Goal: Task Accomplishment & Management: Manage account settings

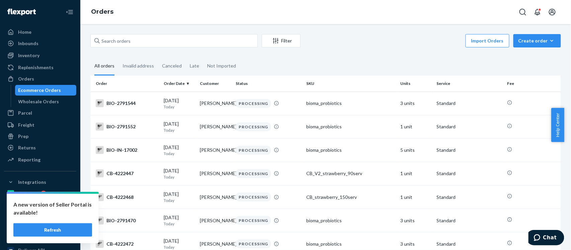
click at [71, 231] on button "Refresh" at bounding box center [52, 229] width 79 height 13
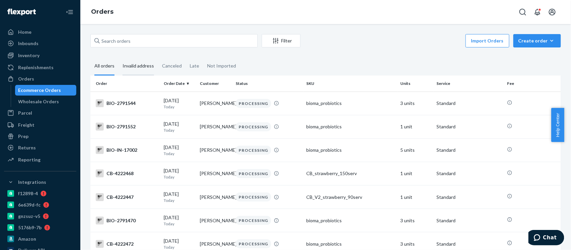
click at [134, 64] on div "Invalid address" at bounding box center [137, 66] width 31 height 18
click at [118, 57] on input "Invalid address" at bounding box center [118, 57] width 0 height 0
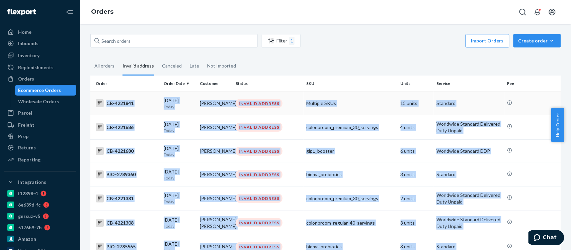
drag, startPoint x: 456, startPoint y: 196, endPoint x: 104, endPoint y: 102, distance: 363.8
copy tbody "CB-4221841 09/24/2025 Today Jacob Fouts INVALID ADDRESS Multiple SKUs 15 units …"
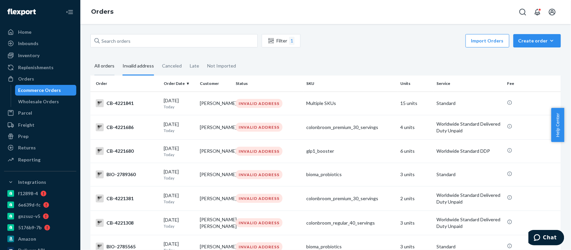
click at [105, 67] on div "All orders" at bounding box center [104, 66] width 20 height 18
click at [90, 57] on input "All orders" at bounding box center [90, 57] width 0 height 0
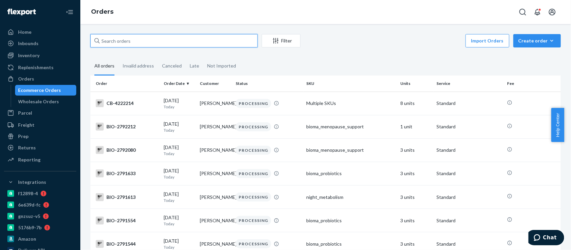
paste input "CB-4221680"
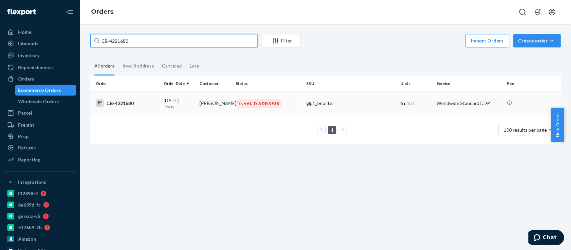
type input "CB-4221680"
click at [124, 105] on div "CB-4221680" at bounding box center [127, 103] width 63 height 8
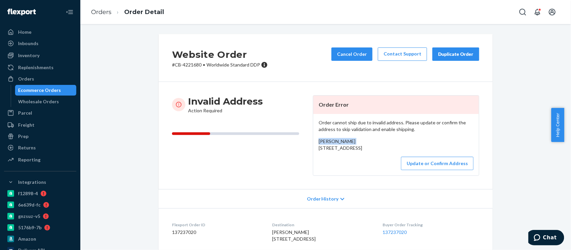
drag, startPoint x: 313, startPoint y: 143, endPoint x: 356, endPoint y: 143, distance: 43.5
click at [356, 143] on div "Order cannot ship due to invalid address. Please update or confirm the address …" at bounding box center [396, 145] width 166 height 62
copy span "Melissa Magnes"
drag, startPoint x: 314, startPoint y: 151, endPoint x: 358, endPoint y: 165, distance: 45.6
click at [358, 165] on div "Order cannot ship due to invalid address. Please update or confirm the address …" at bounding box center [396, 145] width 166 height 62
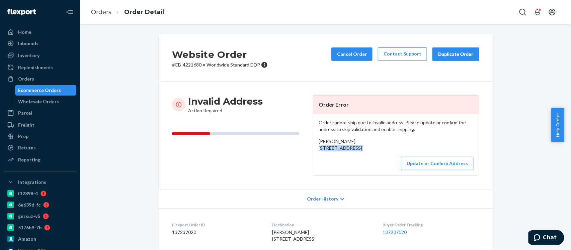
copy div "205 6th ave west Nokomis, SK S0G3R0 CA"
click at [416, 170] on button "Update or Confirm Address" at bounding box center [437, 163] width 73 height 13
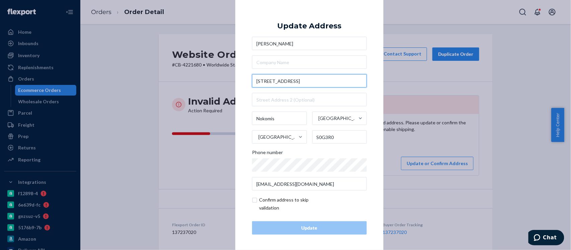
drag, startPoint x: 254, startPoint y: 81, endPoint x: 294, endPoint y: 81, distance: 40.1
click at [294, 81] on input "205 6th ave west" at bounding box center [309, 80] width 115 height 13
drag, startPoint x: 252, startPoint y: 82, endPoint x: 295, endPoint y: 82, distance: 42.5
click at [295, 82] on input "205 6th ave west" at bounding box center [309, 80] width 115 height 13
drag, startPoint x: 295, startPoint y: 81, endPoint x: 266, endPoint y: 85, distance: 29.4
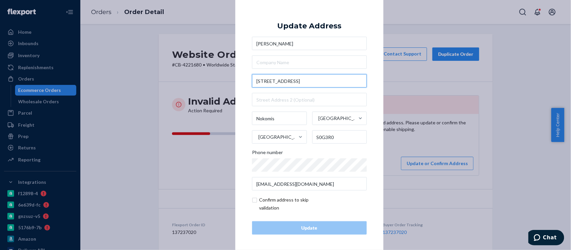
click at [266, 85] on input "205 6th ave west" at bounding box center [309, 80] width 115 height 13
paste input "Ave W, NOKOMIS, SK S0G3R0"
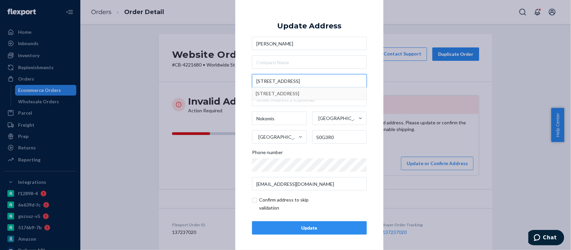
type input "205 6 Ave W, NOKOMIS, SK S0G3R0"
type input "S0G 3R0"
type input "205 6th Ave W"
click at [303, 229] on div "Update" at bounding box center [309, 228] width 103 height 7
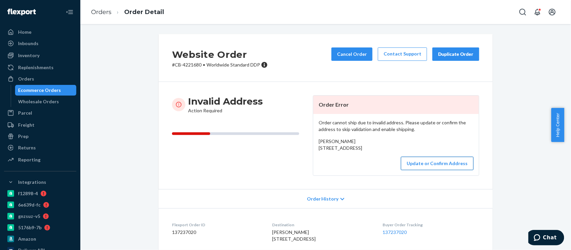
click at [426, 170] on button "Update or Confirm Address" at bounding box center [437, 163] width 73 height 13
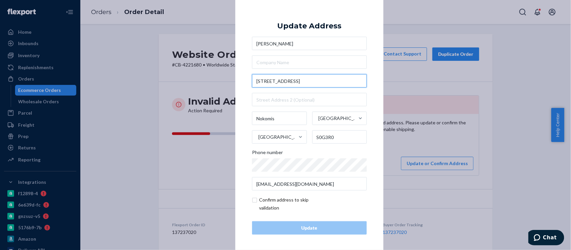
drag, startPoint x: 290, startPoint y: 80, endPoint x: 252, endPoint y: 82, distance: 37.5
click at [252, 82] on input "205 6th ave west" at bounding box center [309, 80] width 115 height 13
drag, startPoint x: 252, startPoint y: 82, endPoint x: 298, endPoint y: 85, distance: 46.3
click at [298, 85] on input "205 6th ave west" at bounding box center [309, 80] width 115 height 13
paste input "Ave W"
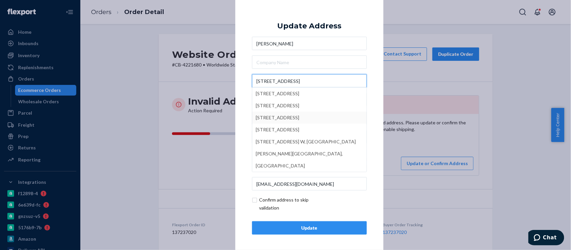
type input "205 6 Ave W"
click at [376, 107] on div "× Update Address Melissa Magnes 205 6 Ave W 205 6th Ave W, Assiniboia, SK, Cana…" at bounding box center [309, 125] width 148 height 253
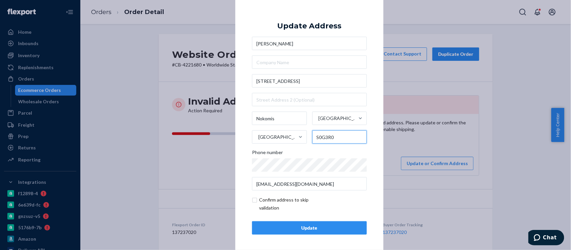
click at [323, 137] on input "S0G3R0" at bounding box center [339, 136] width 55 height 13
type input "S0G 3R0"
click at [319, 228] on div "Update" at bounding box center [309, 228] width 103 height 7
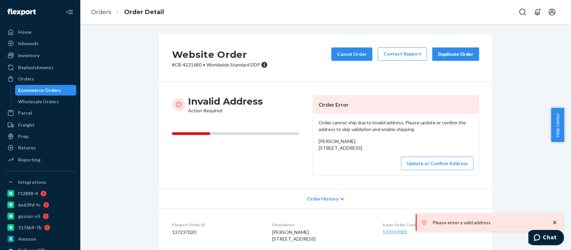
click at [555, 224] on icon "close toast" at bounding box center [554, 222] width 7 height 7
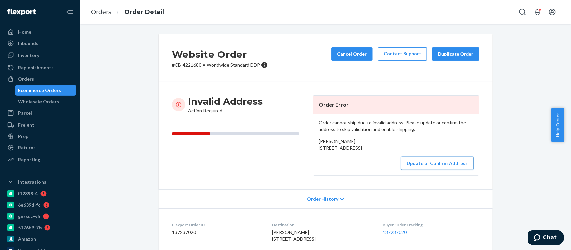
click at [452, 170] on button "Update or Confirm Address" at bounding box center [437, 163] width 73 height 13
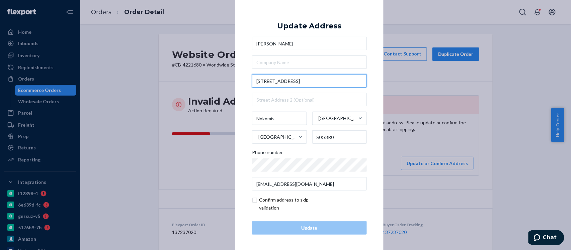
drag, startPoint x: 292, startPoint y: 80, endPoint x: 224, endPoint y: 83, distance: 67.9
click at [224, 83] on div "× Update Address Melissa Magnes 205 6th ave west Nokomis Saskatchewan Canada S0…" at bounding box center [285, 125] width 571 height 250
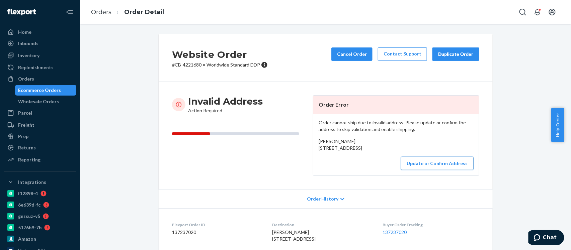
click at [424, 170] on button "Update or Confirm Address" at bounding box center [437, 163] width 73 height 13
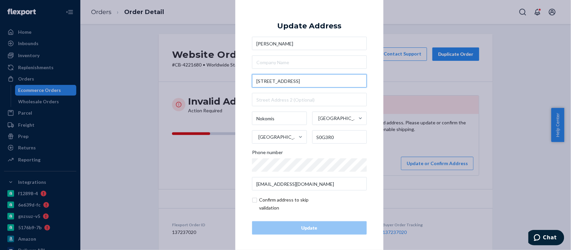
drag, startPoint x: 281, startPoint y: 83, endPoint x: 234, endPoint y: 82, distance: 47.2
click at [235, 82] on div "× Update Address Melissa Magnes 205 6th ave west Nokomis Saskatchewan Canada S0…" at bounding box center [309, 125] width 148 height 253
paste input "Ave W"
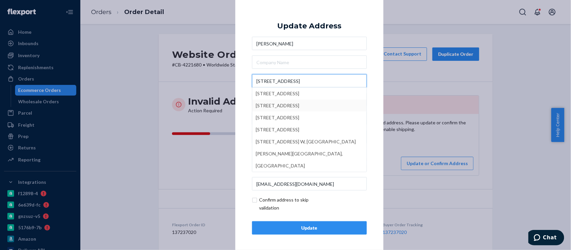
type input "205 6 Ave W"
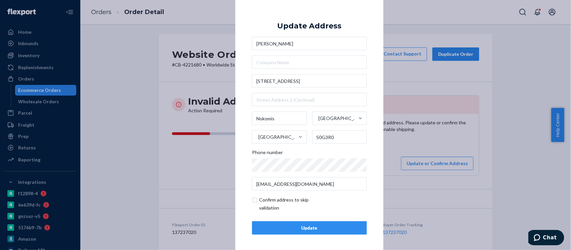
click at [376, 97] on div "× Update Address Melissa Magnes 205 6 Ave W Nokomis Saskatchewan Canada S0G3R0 …" at bounding box center [309, 125] width 148 height 253
click at [254, 200] on input "checkbox" at bounding box center [291, 204] width 78 height 16
checkbox input "true"
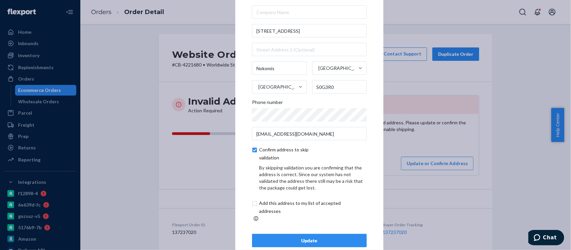
scroll to position [29, 0]
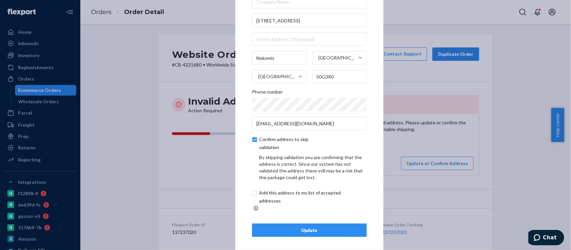
click at [252, 195] on input "checkbox" at bounding box center [307, 197] width 111 height 16
checkbox input "true"
click at [296, 227] on div "Update" at bounding box center [309, 230] width 103 height 7
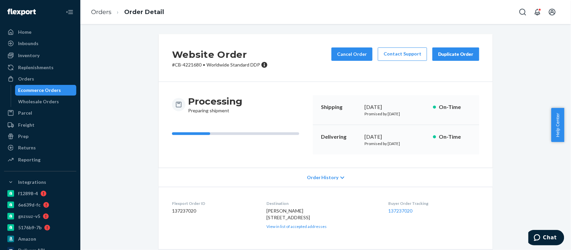
click at [189, 66] on p "# CB-4221680 • Worldwide Standard DDP" at bounding box center [220, 65] width 96 height 7
copy p "4221680"
click at [97, 15] on link "Orders" at bounding box center [101, 11] width 20 height 7
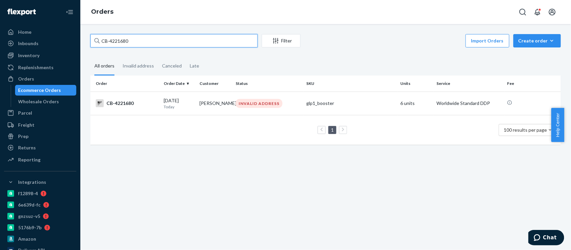
drag, startPoint x: 132, startPoint y: 41, endPoint x: 80, endPoint y: 43, distance: 51.9
click at [80, 43] on div "CB-4221680 Filter Import Orders Create order Ecommerce order Removal order All …" at bounding box center [325, 137] width 490 height 226
paste input "6"
type input "CB-4221686"
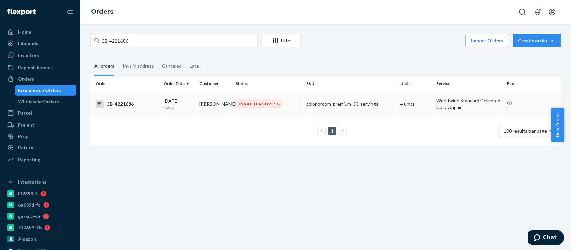
click at [125, 103] on div "CB-4221686" at bounding box center [127, 104] width 63 height 8
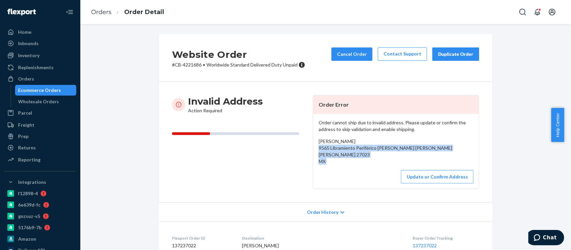
drag, startPoint x: 315, startPoint y: 148, endPoint x: 360, endPoint y: 165, distance: 47.8
click at [360, 165] on div "Order cannot ship due to invalid address. Please update or confirm the address …" at bounding box center [396, 151] width 166 height 75
copy div "9565 Libramiento Periférico Raúl López Sánchez Torreón, NaN 27023 MX"
click at [104, 14] on link "Orders" at bounding box center [101, 11] width 20 height 7
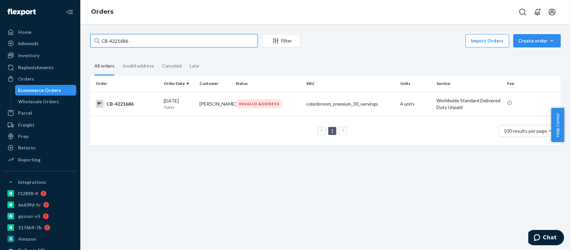
drag, startPoint x: 137, startPoint y: 39, endPoint x: 75, endPoint y: 47, distance: 62.0
click at [75, 47] on div "Home Inbounds Shipping Plans Problems Inventory Products Branded Packaging Repl…" at bounding box center [285, 125] width 571 height 250
paste input "841"
type input "CB-4221841"
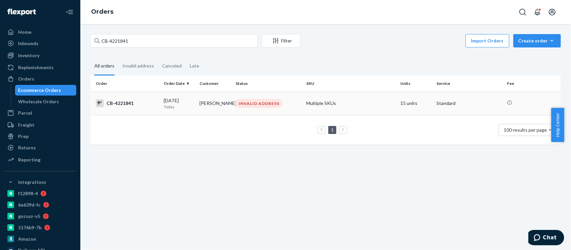
click at [118, 103] on div "CB-4221841" at bounding box center [127, 103] width 63 height 8
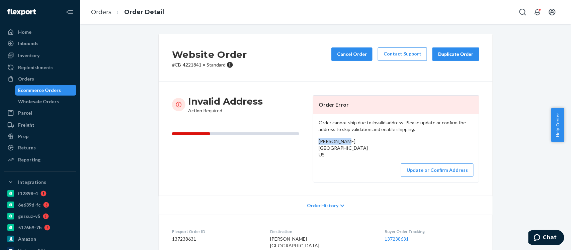
drag, startPoint x: 343, startPoint y: 139, endPoint x: 310, endPoint y: 141, distance: 32.5
click at [313, 141] on div "Order cannot ship due to invalid address. Please update or confirm the address …" at bounding box center [396, 148] width 166 height 68
copy span "[PERSON_NAME]"
drag, startPoint x: 314, startPoint y: 150, endPoint x: 352, endPoint y: 159, distance: 38.5
click at [352, 159] on div "Order cannot ship due to invalid address. Please update or confirm the address …" at bounding box center [396, 148] width 166 height 68
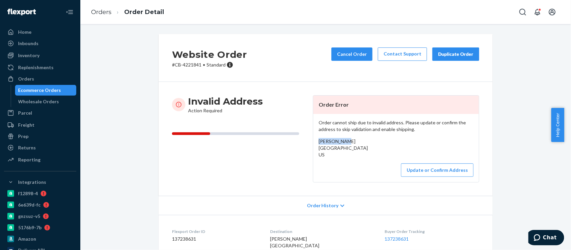
copy span "Southeast Snoqualmie Parkway Snoqualmie, WA 98065 US"
click at [103, 11] on link "Orders" at bounding box center [101, 11] width 20 height 7
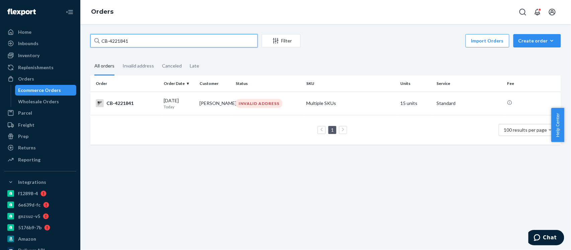
drag, startPoint x: 127, startPoint y: 43, endPoint x: 84, endPoint y: 43, distance: 43.5
click at [84, 43] on div "CB-4221841 Filter Import Orders Create order Ecommerce order Removal order All …" at bounding box center [325, 137] width 490 height 226
paste input "686"
type input "CB-4221686"
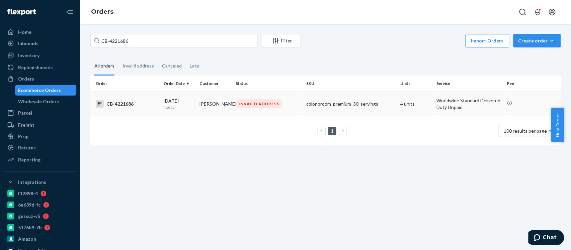
click at [122, 101] on div "CB-4221686" at bounding box center [127, 104] width 63 height 8
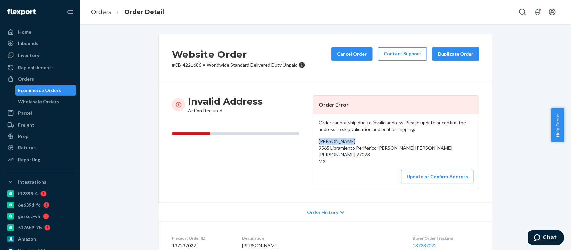
drag, startPoint x: 350, startPoint y: 141, endPoint x: 312, endPoint y: 144, distance: 37.6
click at [313, 144] on div "Order cannot ship due to invalid address. Please update or confirm the address …" at bounding box center [396, 151] width 166 height 75
copy span "[PERSON_NAME]"
click at [104, 12] on link "Orders" at bounding box center [101, 11] width 20 height 7
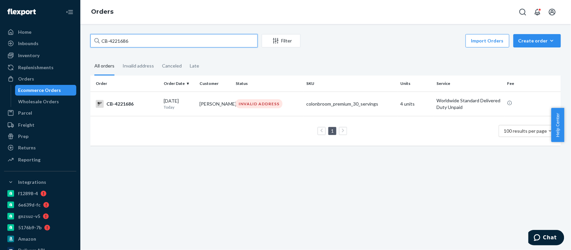
drag, startPoint x: 141, startPoint y: 42, endPoint x: 94, endPoint y: 48, distance: 47.6
click at [94, 48] on div "CB-4221686 Filter Import Orders Create order Ecommerce order Removal order" at bounding box center [325, 41] width 470 height 15
paste input "2574019"
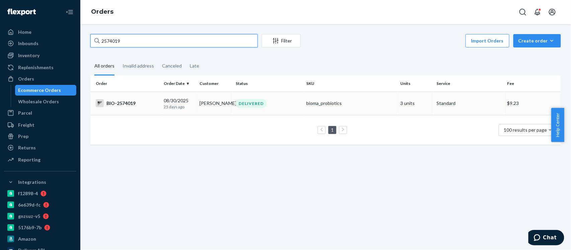
type input "2574019"
click at [124, 101] on div "BIO-2574019" at bounding box center [127, 103] width 63 height 8
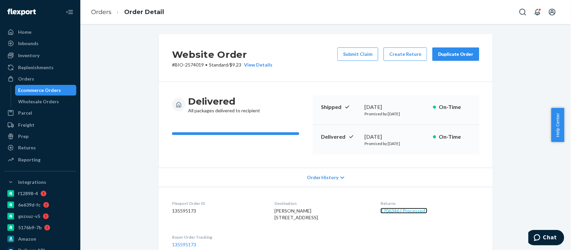
click at [407, 212] on link "1706346 ( Processed )" at bounding box center [403, 211] width 47 height 6
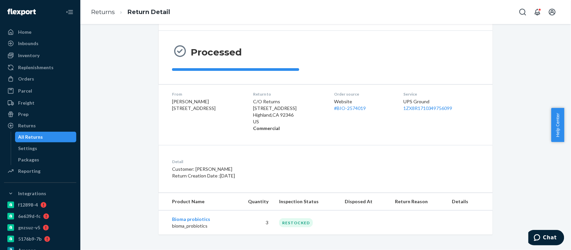
scroll to position [52, 0]
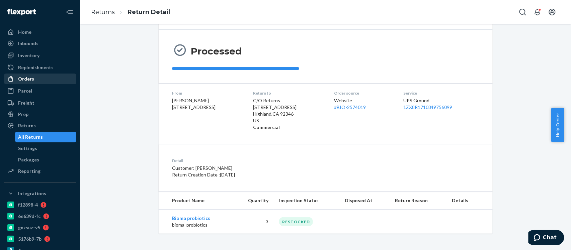
click at [33, 77] on div "Orders" at bounding box center [40, 78] width 71 height 9
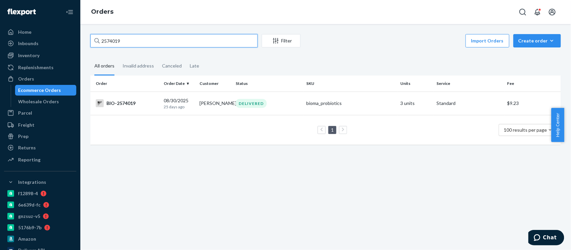
drag, startPoint x: 125, startPoint y: 39, endPoint x: 88, endPoint y: 48, distance: 38.2
click at [88, 48] on div "2574019 Filter Import Orders Create order Ecommerce order Removal order All ord…" at bounding box center [325, 92] width 480 height 117
paste input "64060"
type input "2564060"
click at [125, 104] on div "BIO-2564060" at bounding box center [127, 103] width 63 height 8
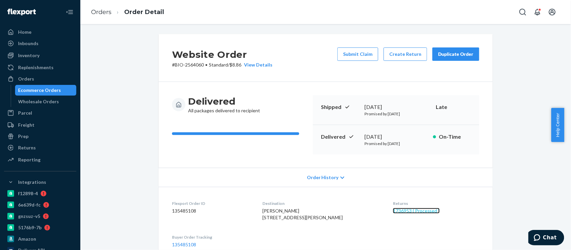
click at [405, 212] on link "1736953 ( Processed )" at bounding box center [416, 211] width 47 height 6
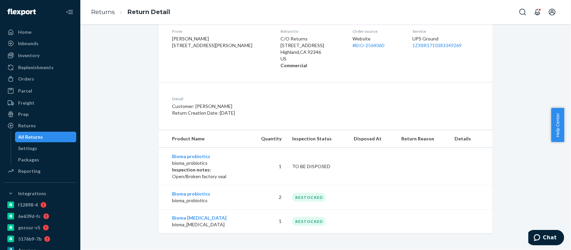
scroll to position [118, 0]
drag, startPoint x: 32, startPoint y: 78, endPoint x: 70, endPoint y: 66, distance: 39.1
click at [32, 78] on div "Orders" at bounding box center [26, 79] width 16 height 7
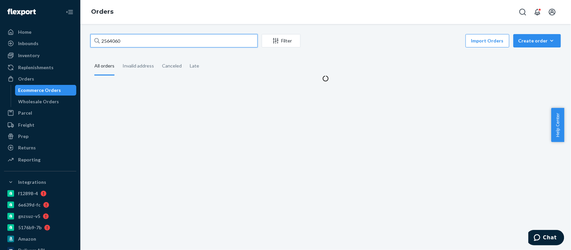
drag, startPoint x: 129, startPoint y: 40, endPoint x: 84, endPoint y: 47, distance: 45.7
click at [84, 47] on div "2564060 Filter Import Orders Create order Ecommerce order Removal order All ord…" at bounding box center [325, 137] width 490 height 226
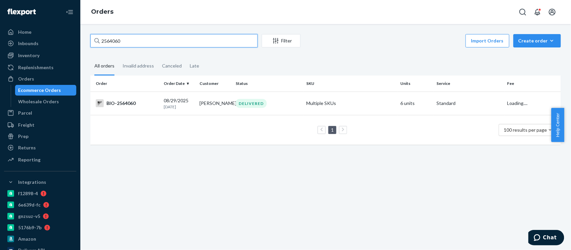
paste input "609672"
type input "2609672"
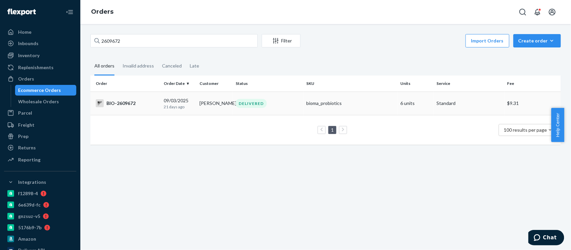
click at [132, 104] on div "BIO-2609672" at bounding box center [127, 103] width 63 height 8
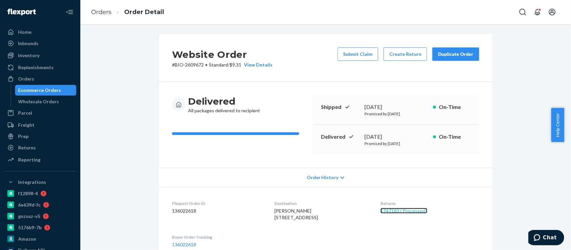
click at [413, 213] on link "1747183 ( Processed )" at bounding box center [403, 211] width 47 height 6
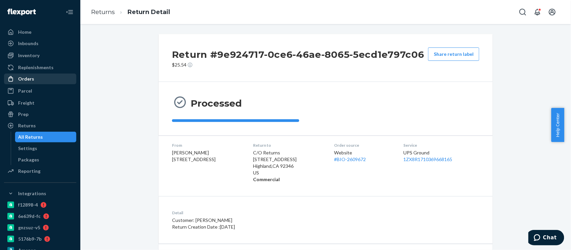
click at [27, 77] on div "Orders" at bounding box center [26, 79] width 16 height 7
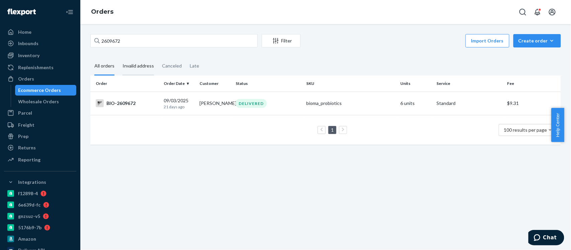
click at [143, 65] on div "Invalid address" at bounding box center [137, 66] width 31 height 18
click at [118, 57] on input "Invalid address" at bounding box center [118, 57] width 0 height 0
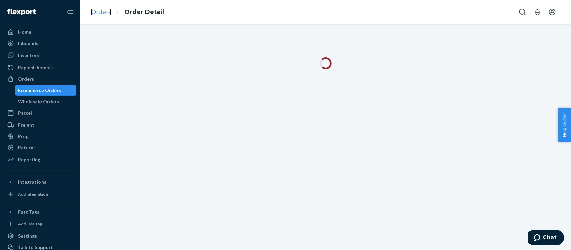
click at [98, 12] on link "Orders" at bounding box center [101, 11] width 20 height 7
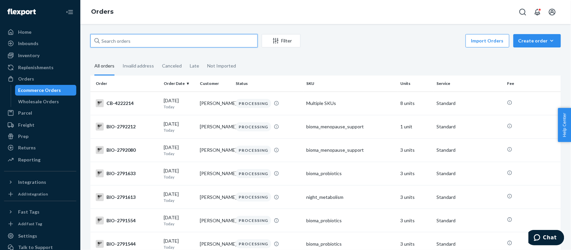
paste input "Melissa Magnes"
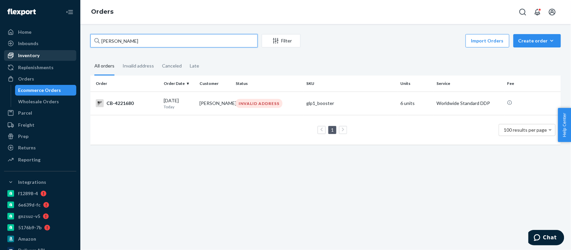
drag, startPoint x: 103, startPoint y: 40, endPoint x: 65, endPoint y: 52, distance: 39.6
click at [69, 48] on div "Home Inbounds Shipping Plans Problems Inventory Products Branded Packaging Repl…" at bounding box center [285, 125] width 571 height 250
paste input "Jacob Fout"
drag, startPoint x: 119, startPoint y: 42, endPoint x: 81, endPoint y: 47, distance: 37.8
click at [81, 47] on div "Jacob Fouts Filter Import Orders Create order Ecommerce order Removal order All…" at bounding box center [325, 137] width 490 height 226
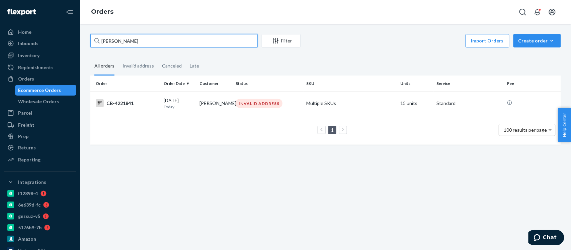
paste input "Sergio Garcia"
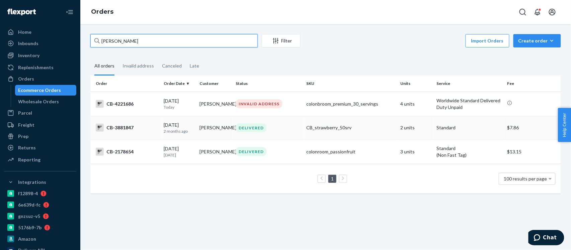
type input "Sergio Garcia"
click at [122, 127] on div "CB-3881847" at bounding box center [127, 128] width 63 height 8
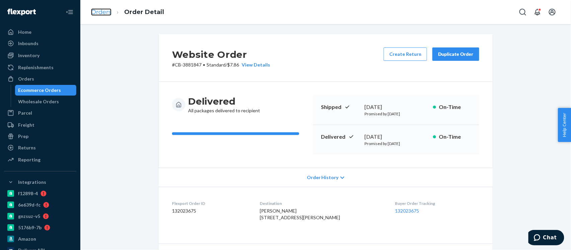
click at [104, 12] on link "Orders" at bounding box center [101, 11] width 20 height 7
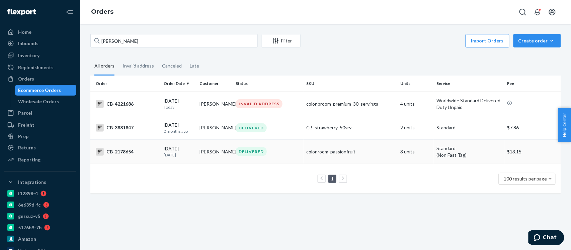
click at [123, 153] on div "CB-2178654" at bounding box center [127, 152] width 63 height 8
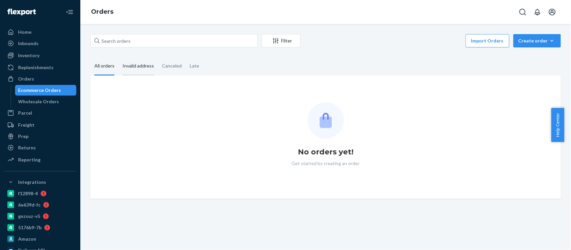
click at [141, 66] on div "Invalid address" at bounding box center [137, 66] width 31 height 18
click at [118, 57] on input "Invalid address" at bounding box center [118, 57] width 0 height 0
